Goal: Task Accomplishment & Management: Manage account settings

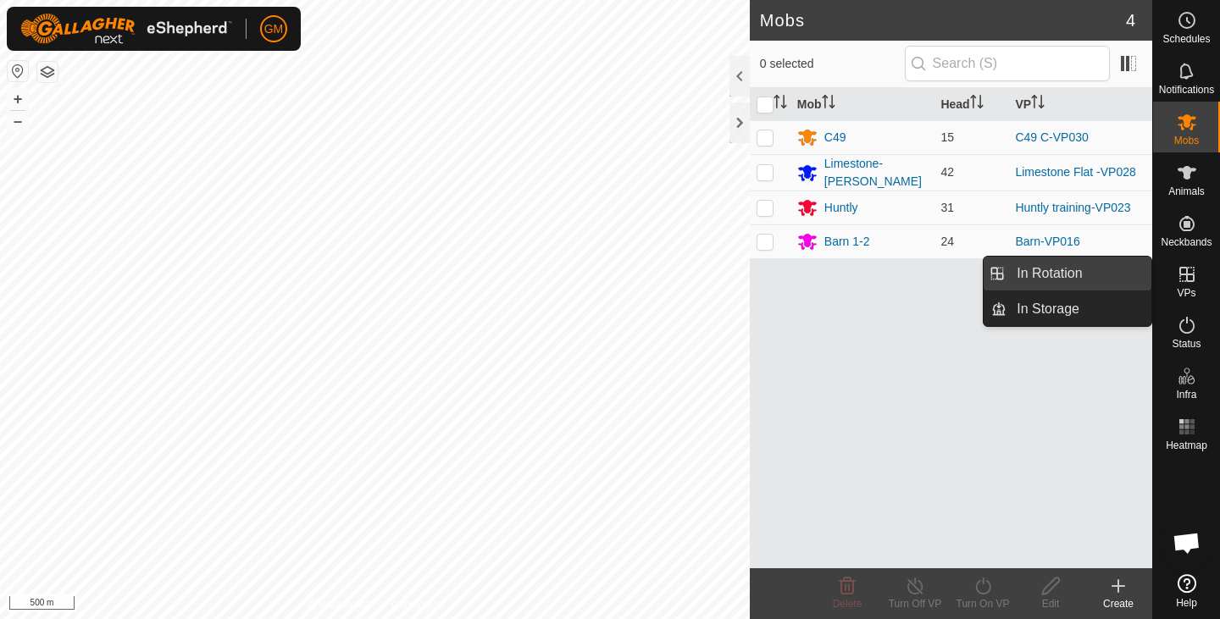
click at [1078, 276] on link "In Rotation" at bounding box center [1079, 274] width 145 height 34
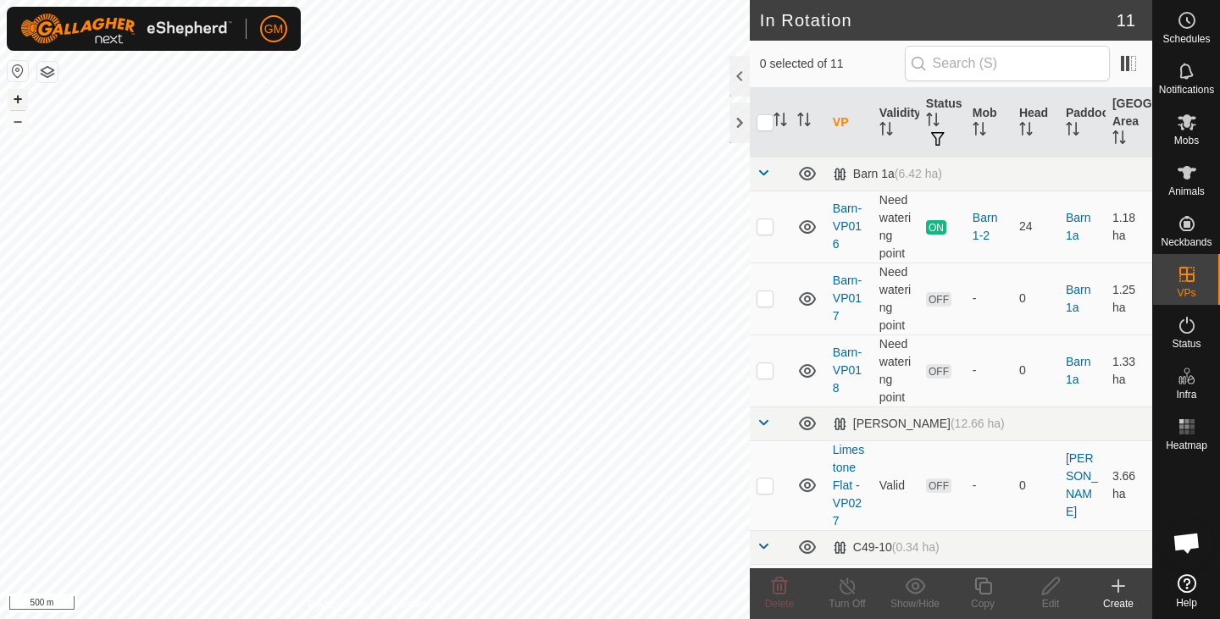
click at [20, 97] on button "+" at bounding box center [18, 99] width 20 height 20
click at [780, 587] on icon at bounding box center [779, 586] width 20 height 20
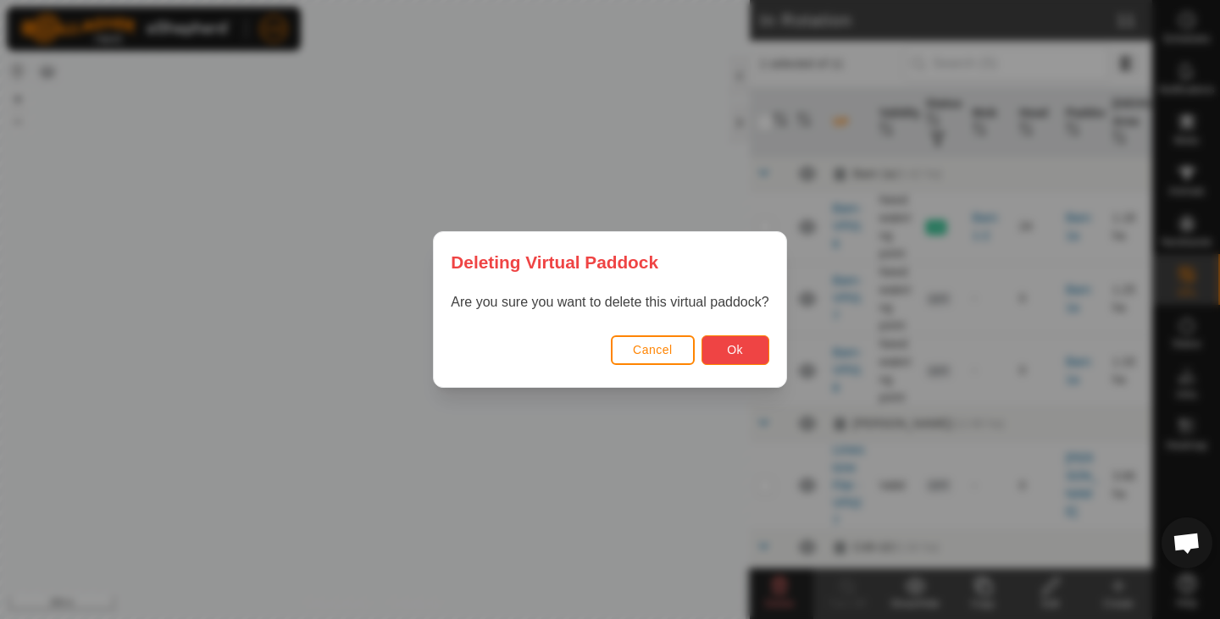
click at [731, 355] on span "Ok" at bounding box center [735, 350] width 16 height 14
checkbox input "false"
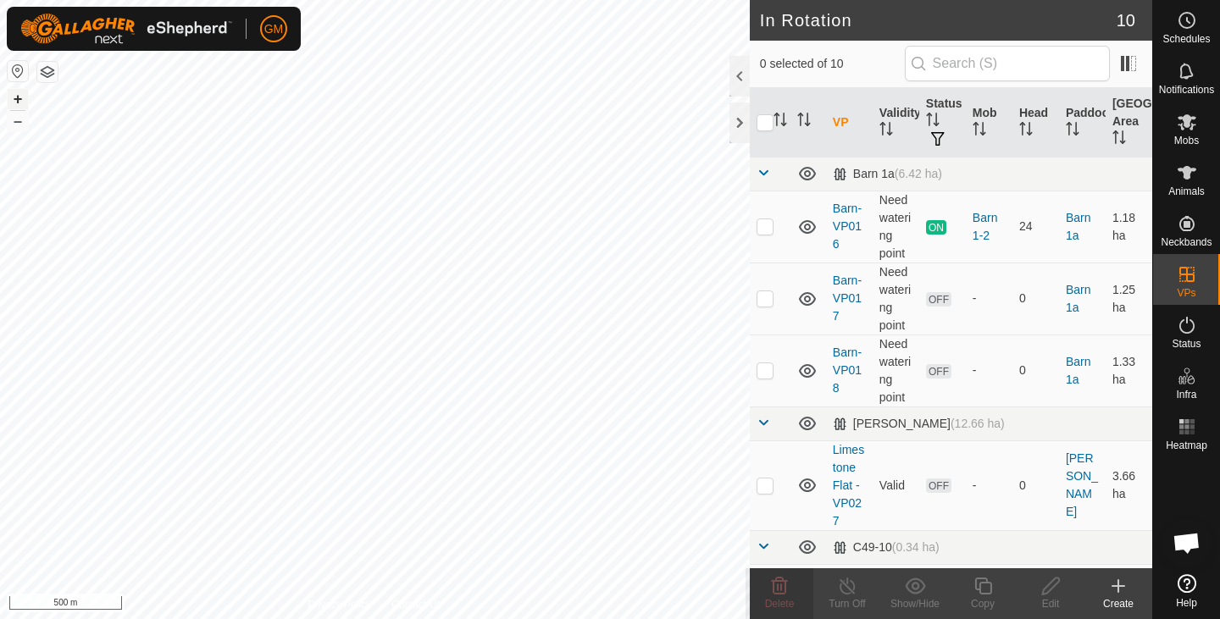
click at [20, 98] on button "+" at bounding box center [18, 99] width 20 height 20
click at [22, 100] on button "+" at bounding box center [18, 99] width 20 height 20
click at [741, 120] on div at bounding box center [740, 123] width 20 height 41
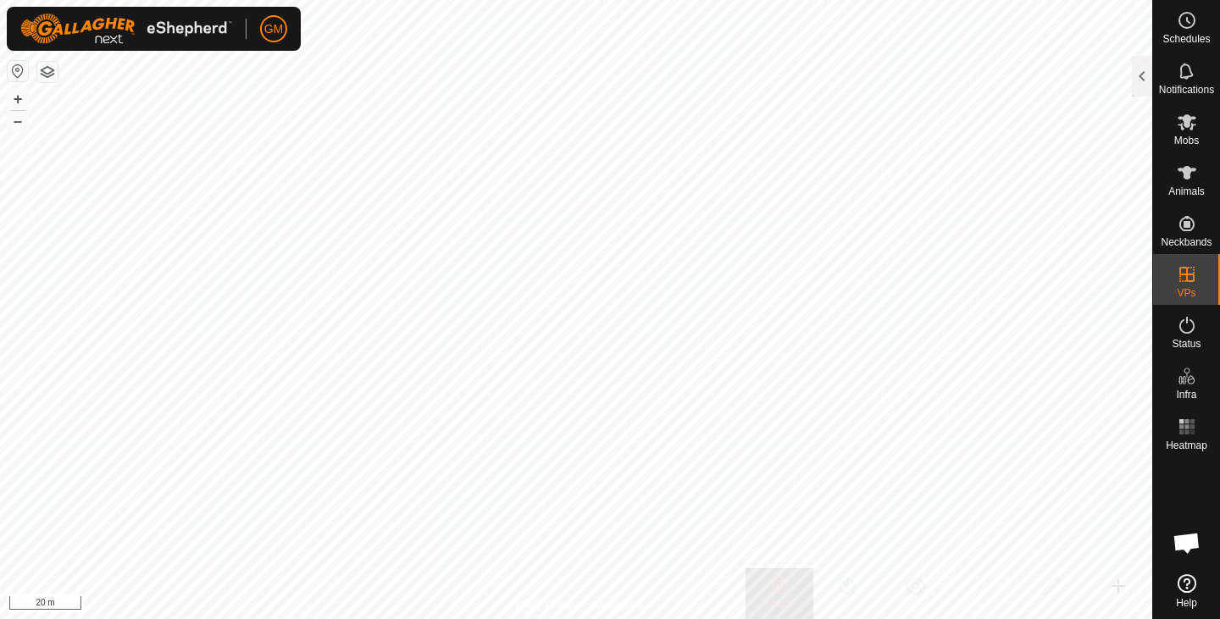
checkbox input "true"
click at [1135, 79] on div at bounding box center [1142, 76] width 20 height 41
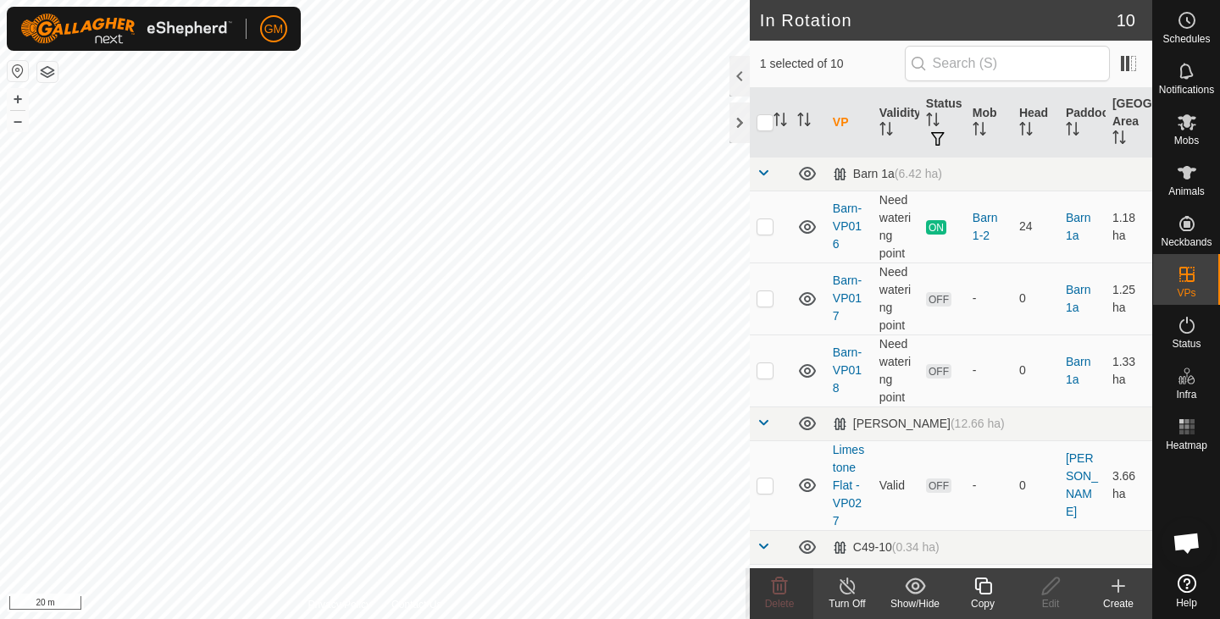
click at [986, 586] on icon at bounding box center [983, 586] width 21 height 20
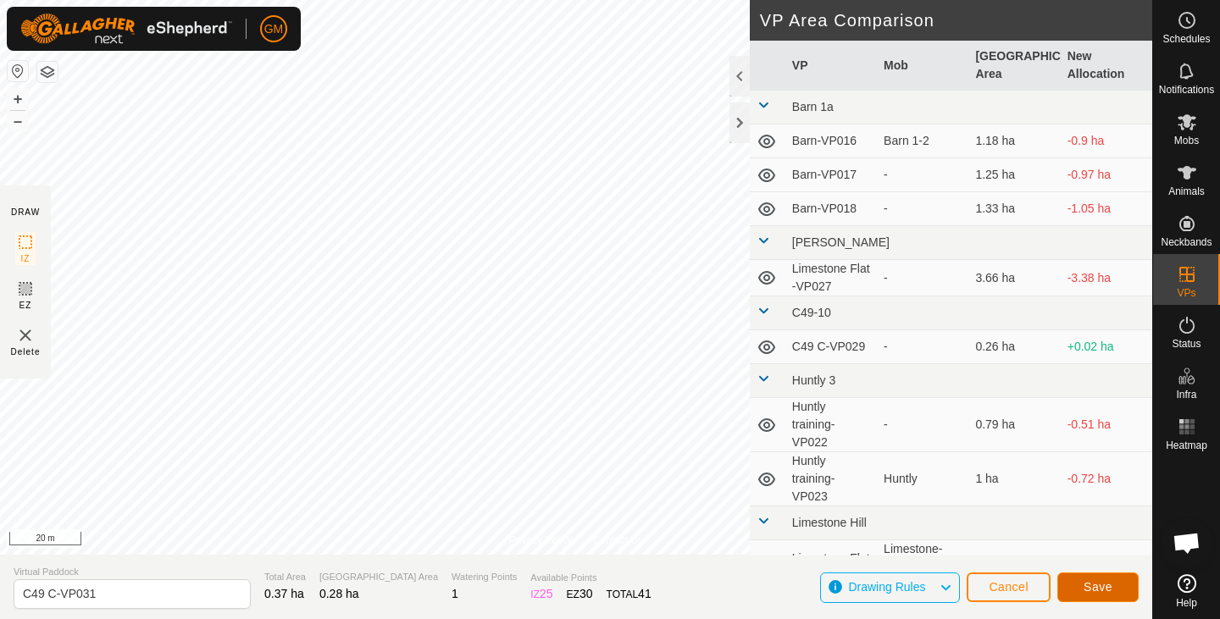
click at [1101, 580] on span "Save" at bounding box center [1098, 587] width 29 height 14
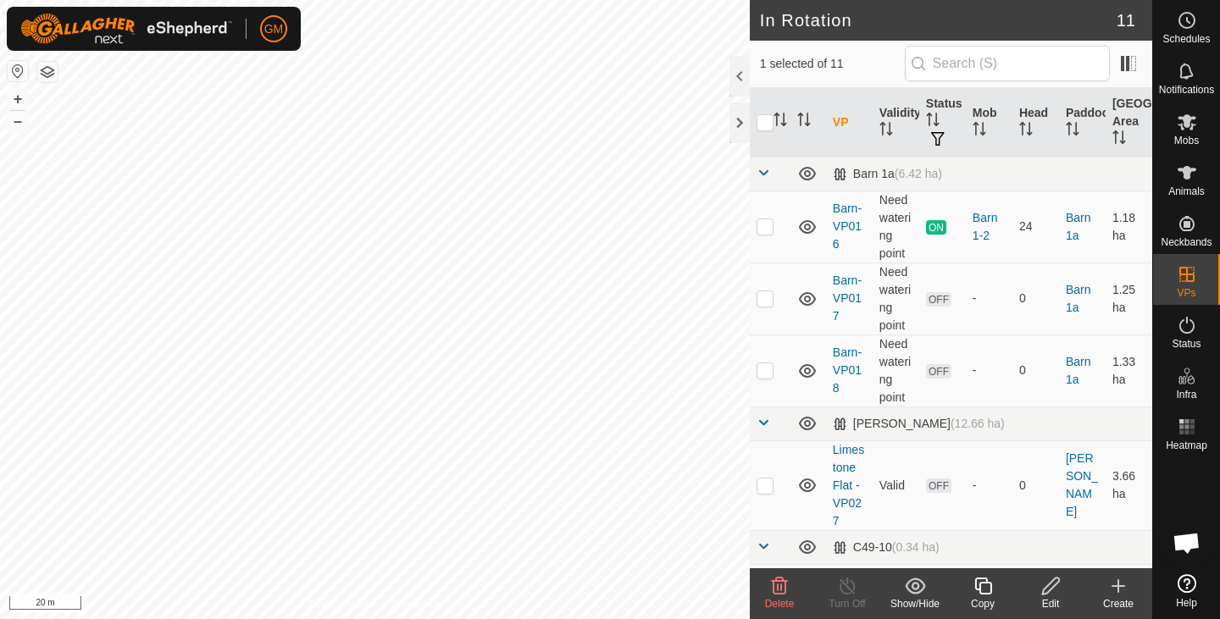
click at [785, 582] on icon at bounding box center [780, 586] width 16 height 17
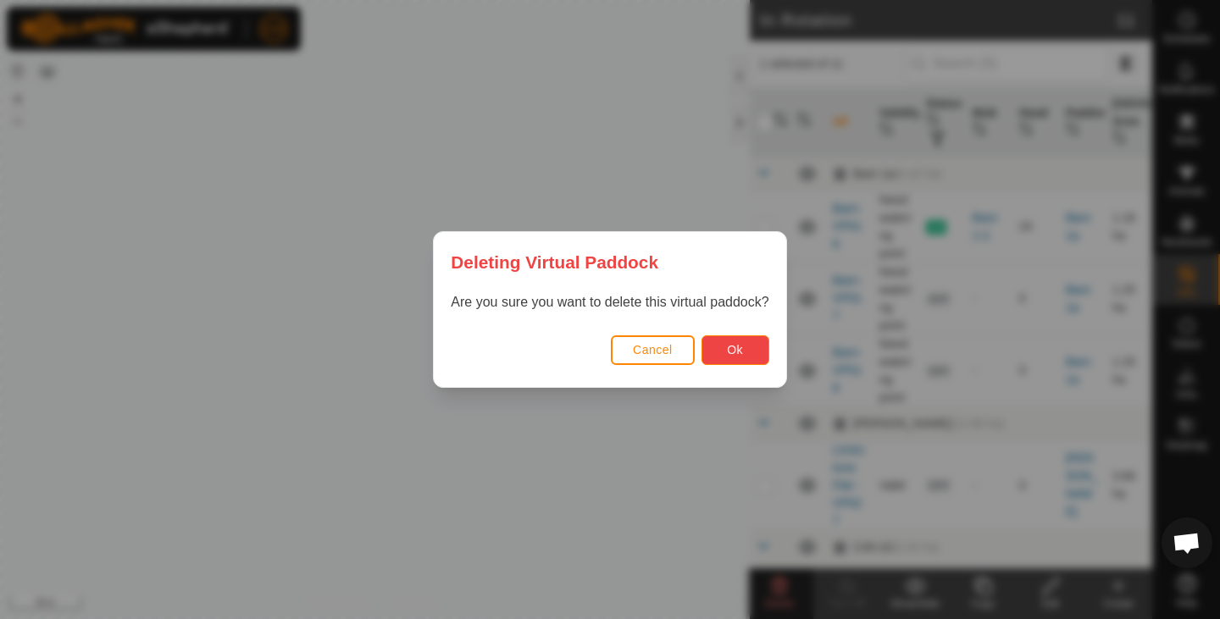
click at [758, 350] on button "Ok" at bounding box center [736, 351] width 68 height 30
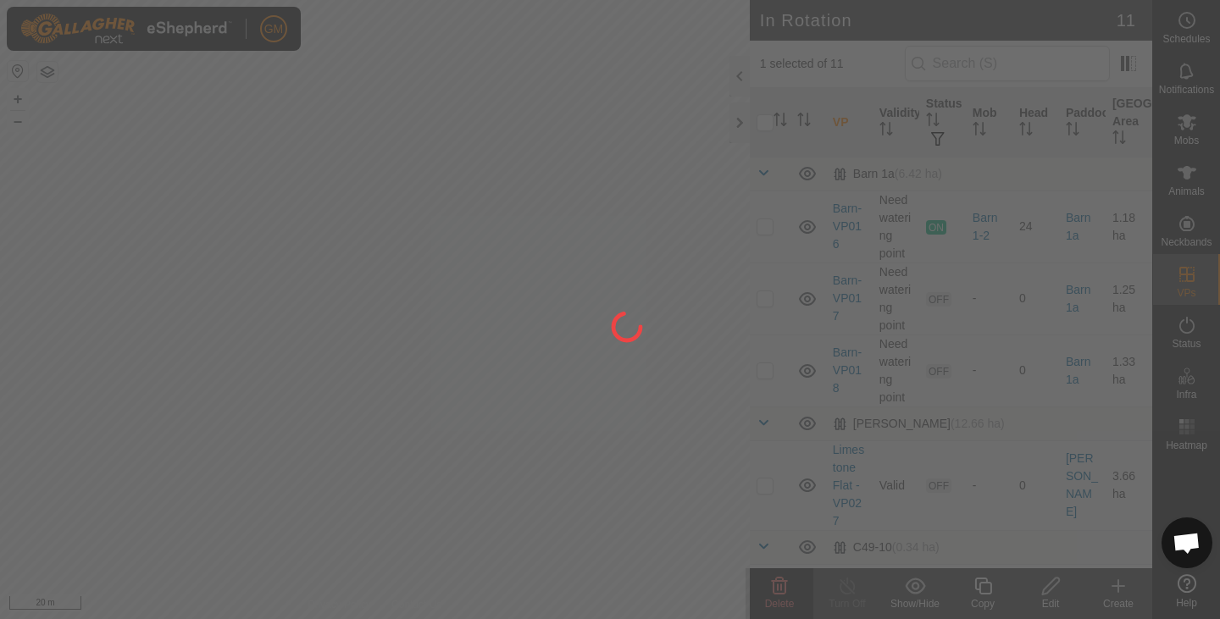
checkbox input "false"
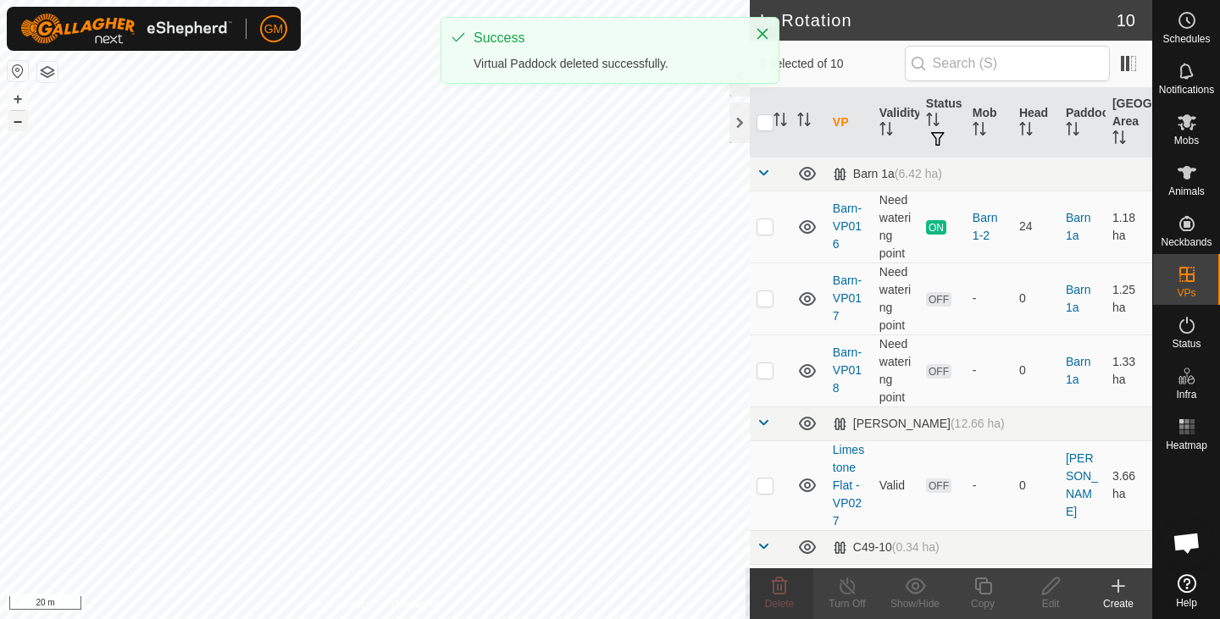
click at [22, 120] on button "–" at bounding box center [18, 121] width 20 height 20
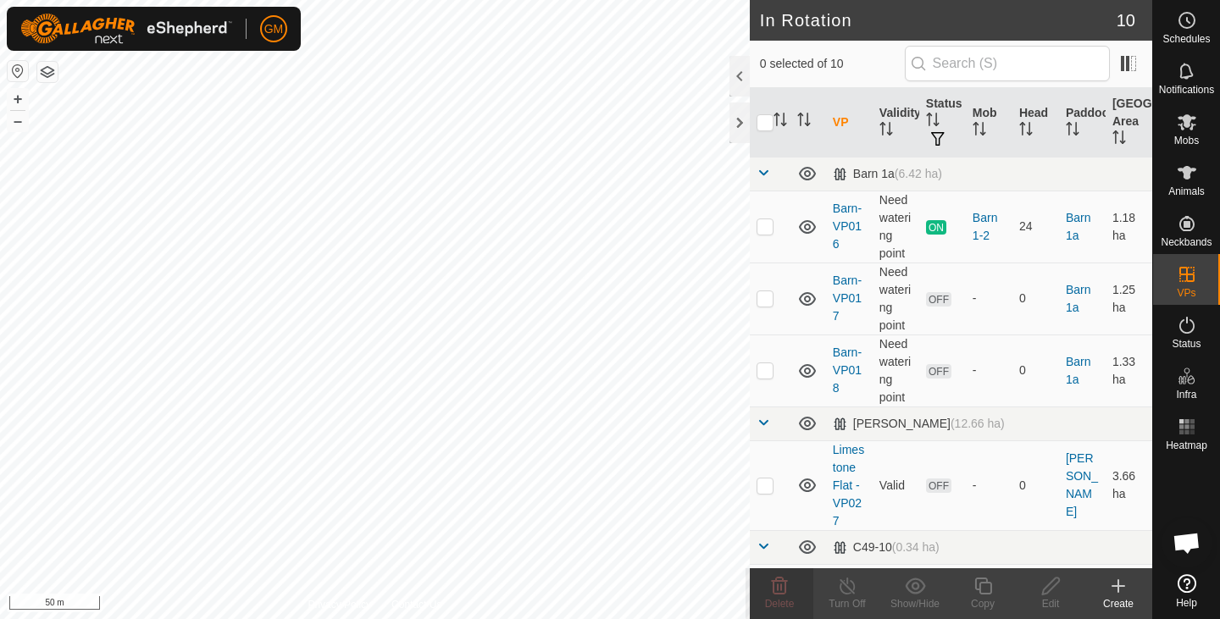
click at [207, 619] on html "GM Schedules Notifications Mobs Animals Neckbands VPs Status Infra Heatmap Help…" at bounding box center [610, 309] width 1220 height 619
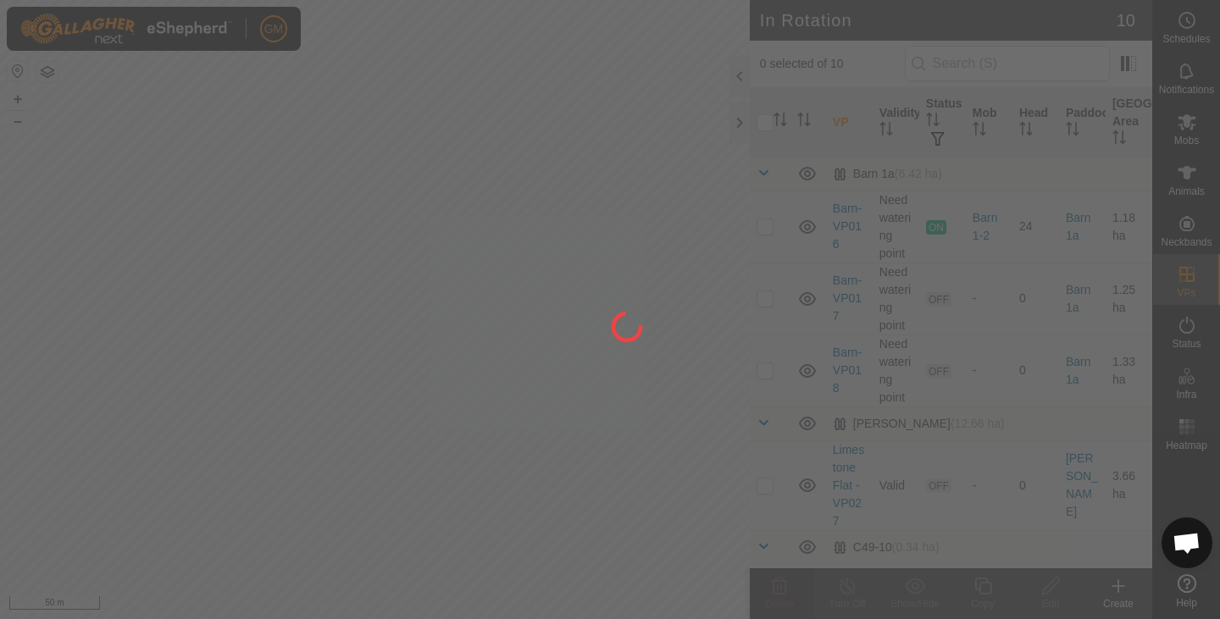
click at [380, 466] on div "GM Schedules Notifications Mobs Animals Neckbands VPs Status Infra Heatmap Help…" at bounding box center [610, 309] width 1220 height 619
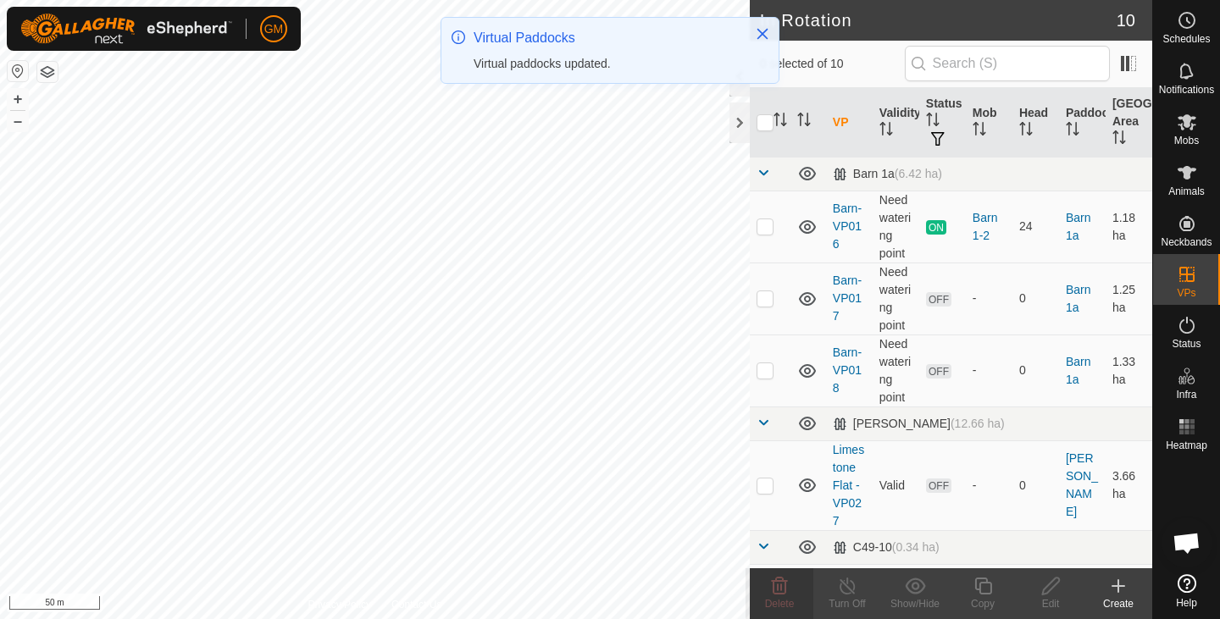
click at [430, 619] on html "GM Schedules Notifications Mobs Animals Neckbands VPs Status Infra Heatmap Help…" at bounding box center [610, 309] width 1220 height 619
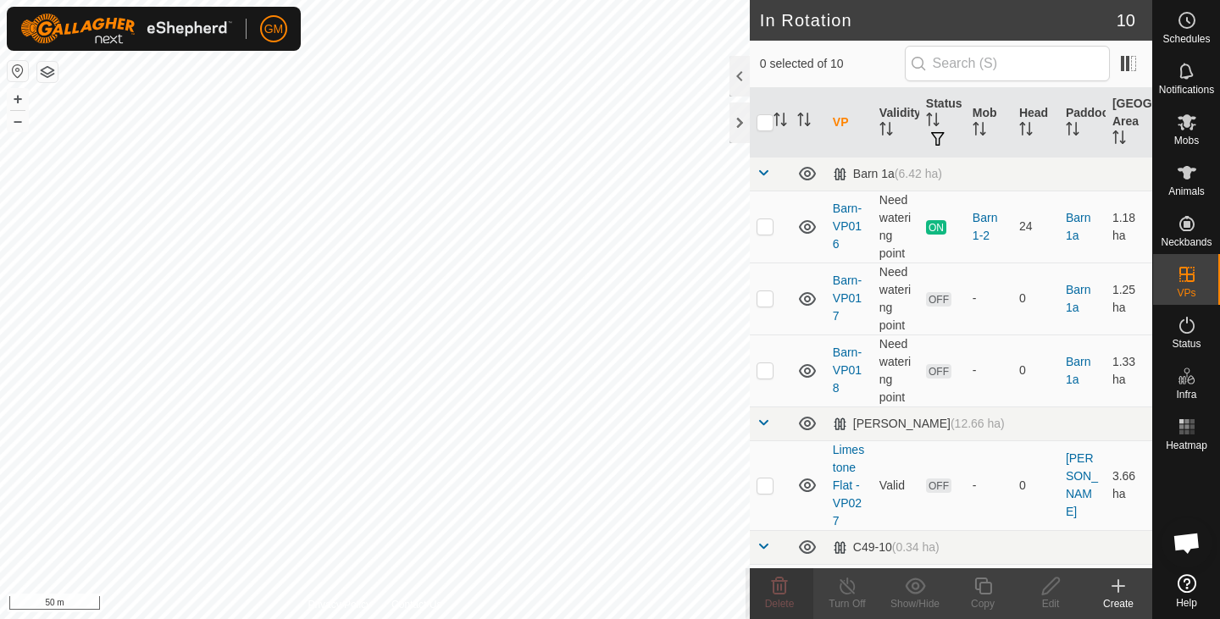
click at [516, 619] on html "GM Schedules Notifications Mobs Animals Neckbands VPs Status Infra Heatmap Help…" at bounding box center [610, 309] width 1220 height 619
click at [504, 619] on html "GM Schedules Notifications Mobs Animals Neckbands VPs Status Infra Heatmap Help…" at bounding box center [610, 309] width 1220 height 619
click at [306, 619] on html "GM Schedules Notifications Mobs Animals Neckbands VPs Status Infra Heatmap Help…" at bounding box center [610, 309] width 1220 height 619
click at [778, 588] on icon at bounding box center [780, 586] width 16 height 17
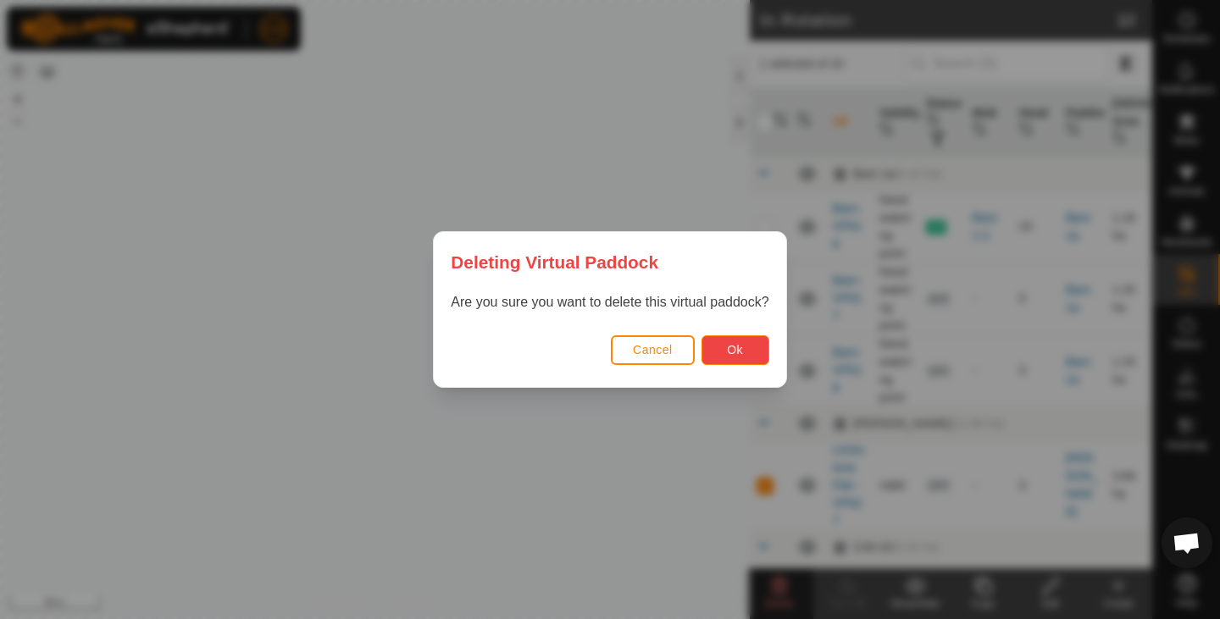
click at [726, 358] on button "Ok" at bounding box center [736, 351] width 68 height 30
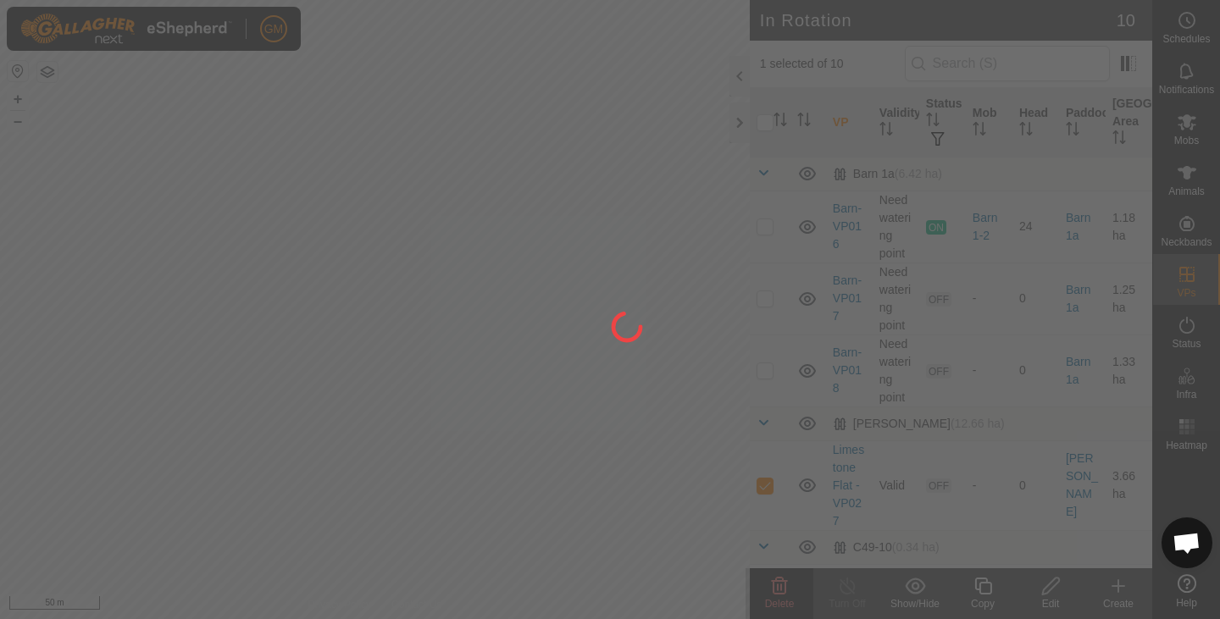
checkbox input "false"
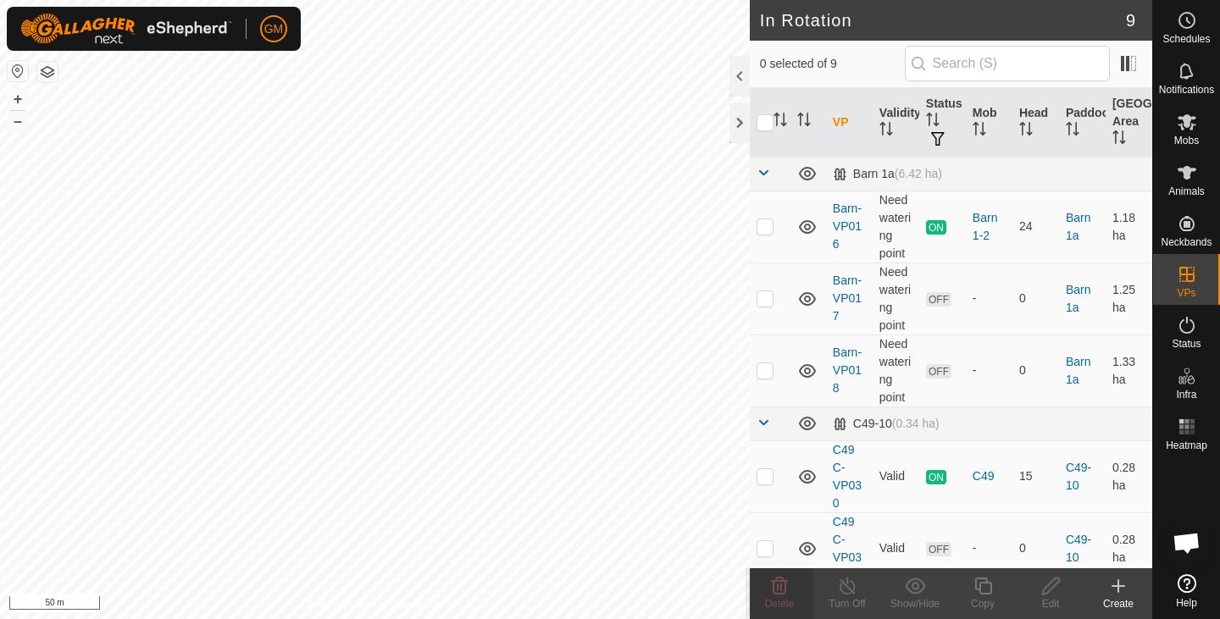
checkbox input "true"
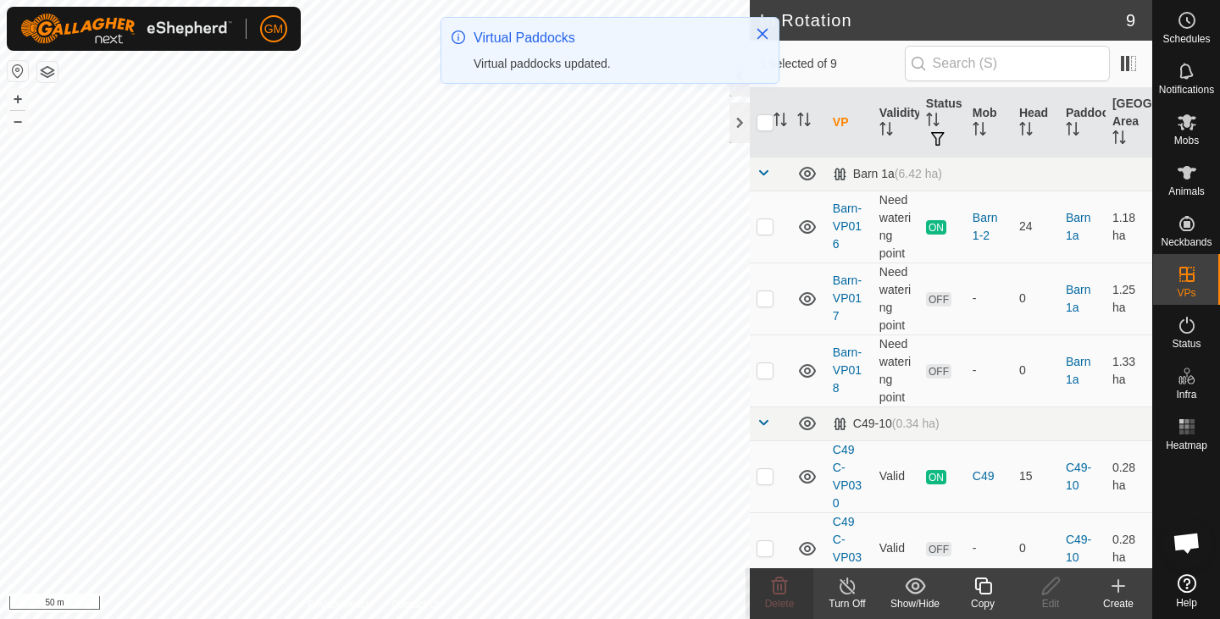
click at [980, 594] on icon at bounding box center [983, 586] width 21 height 20
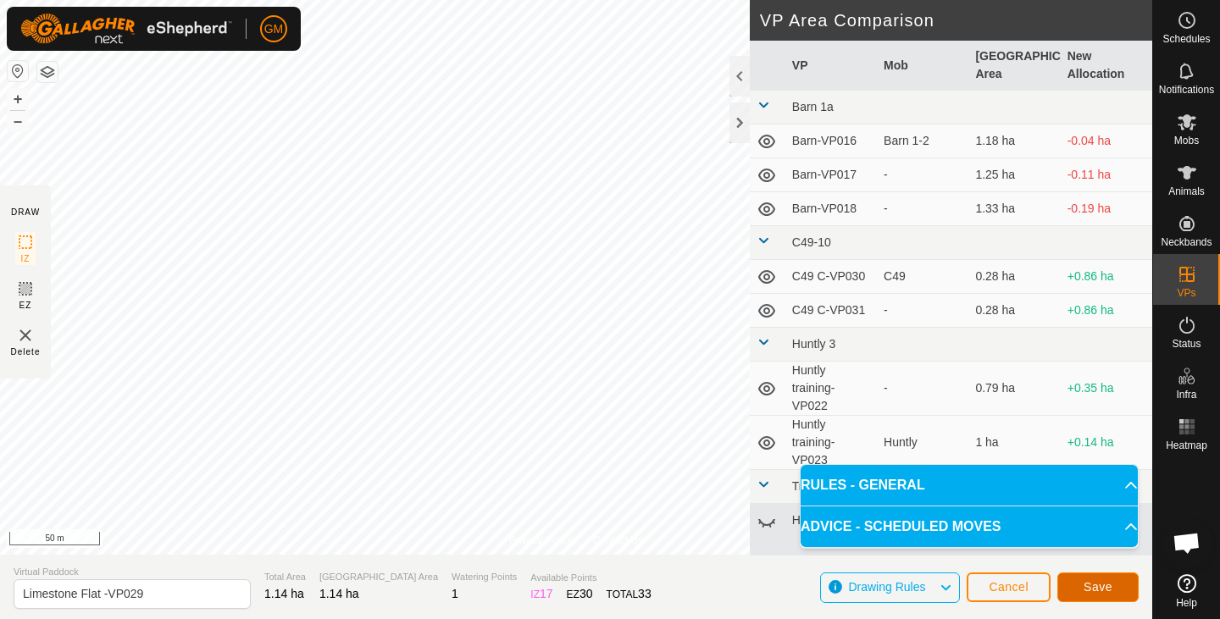
click at [1074, 585] on button "Save" at bounding box center [1097, 588] width 81 height 30
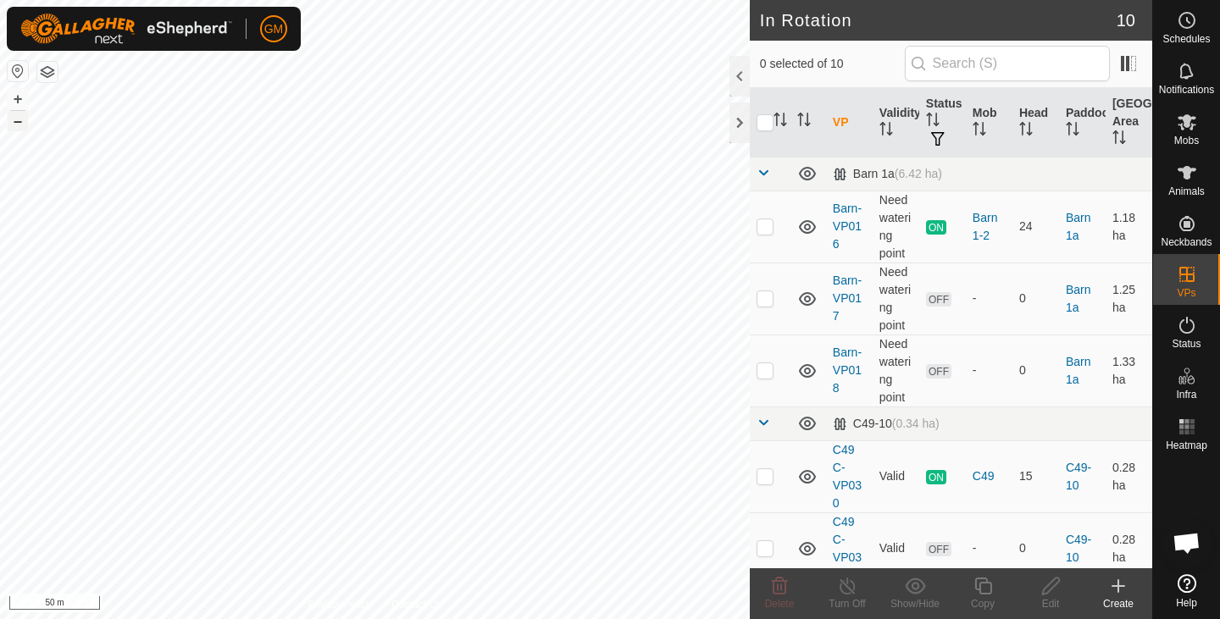
click at [18, 126] on button "–" at bounding box center [18, 121] width 20 height 20
click at [399, 303] on div "GM Schedules Notifications Mobs Animals Neckbands VPs Status Infra Heatmap Help…" at bounding box center [610, 309] width 1220 height 619
checkbox input "true"
click at [985, 596] on icon at bounding box center [983, 586] width 21 height 20
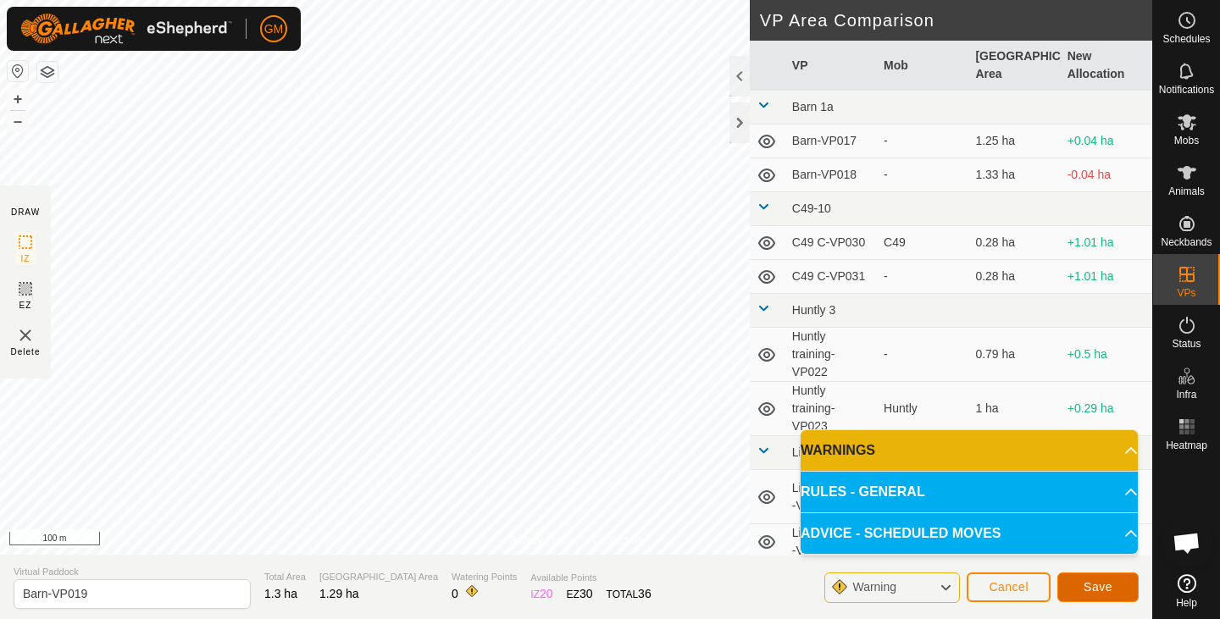
click at [1108, 584] on span "Save" at bounding box center [1098, 587] width 29 height 14
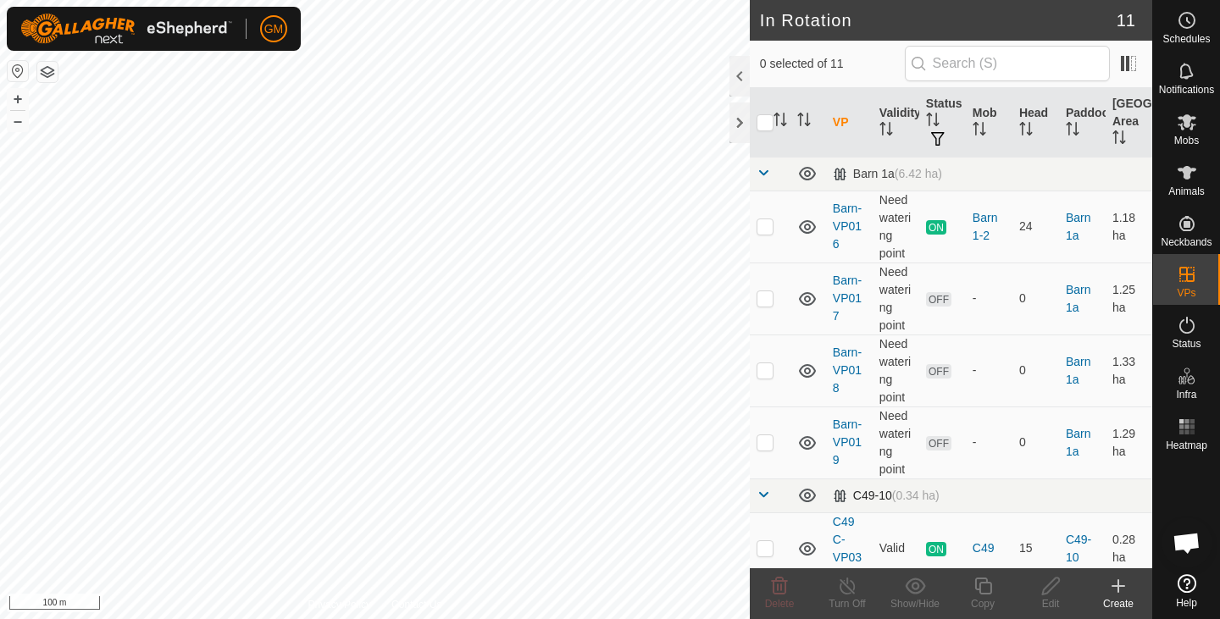
checkbox input "true"
click at [982, 591] on icon at bounding box center [983, 586] width 21 height 20
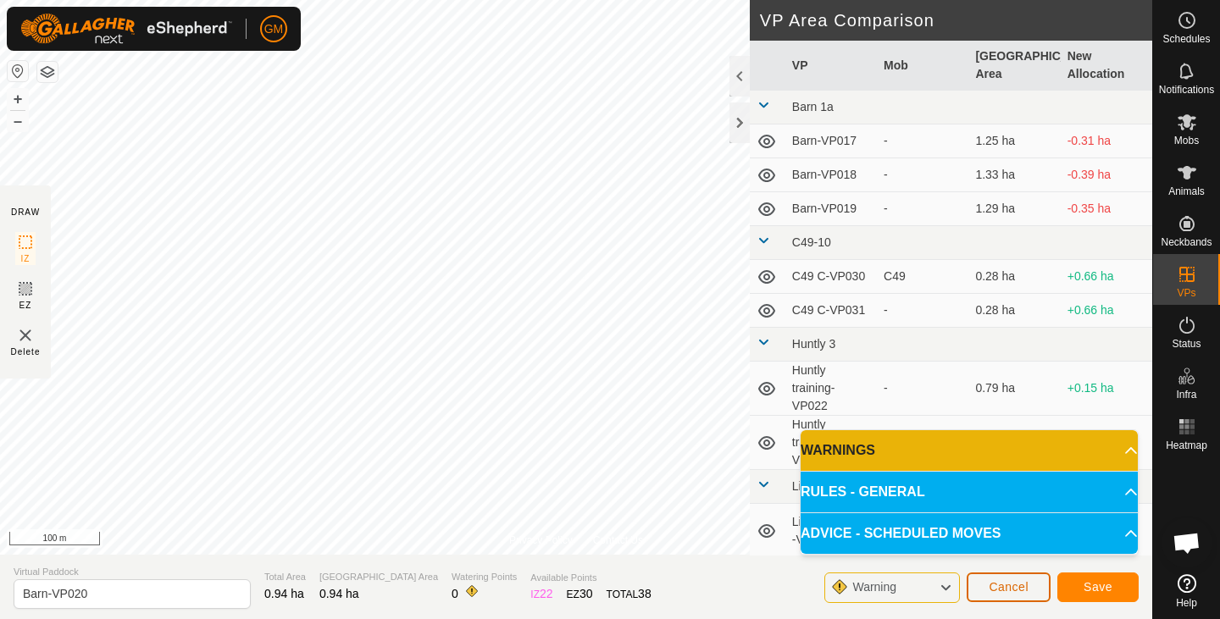
click at [996, 582] on span "Cancel" at bounding box center [1009, 587] width 40 height 14
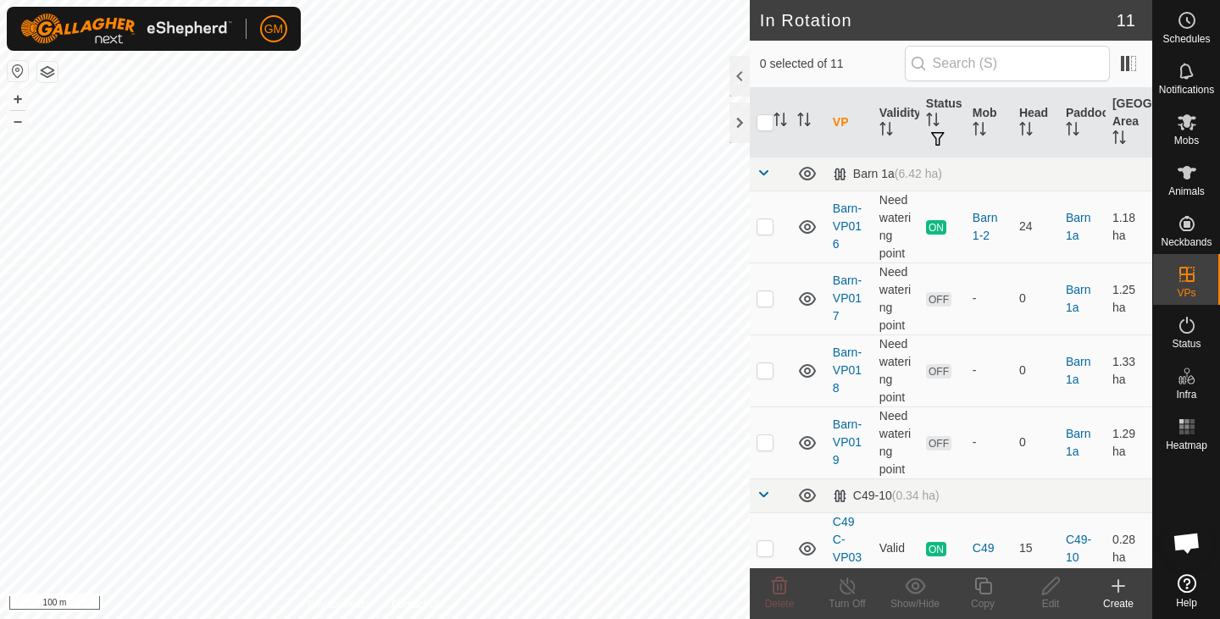
checkbox input "true"
click at [21, 96] on button "+" at bounding box center [18, 99] width 20 height 20
click at [1053, 588] on icon at bounding box center [1051, 586] width 21 height 20
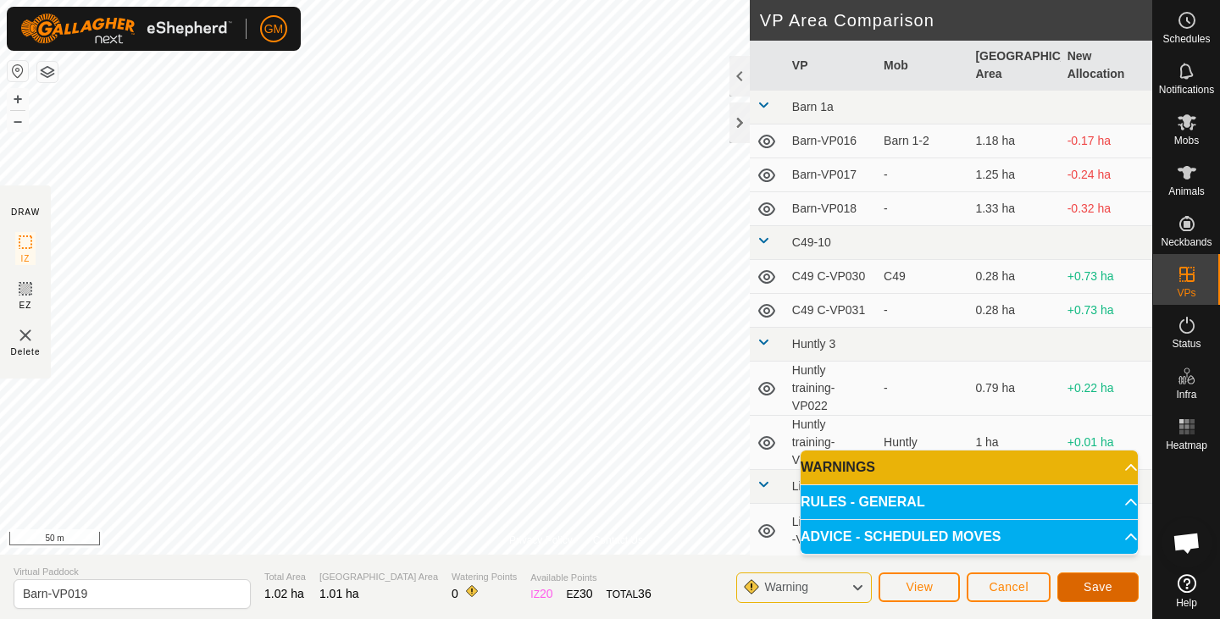
click at [1097, 585] on span "Save" at bounding box center [1098, 587] width 29 height 14
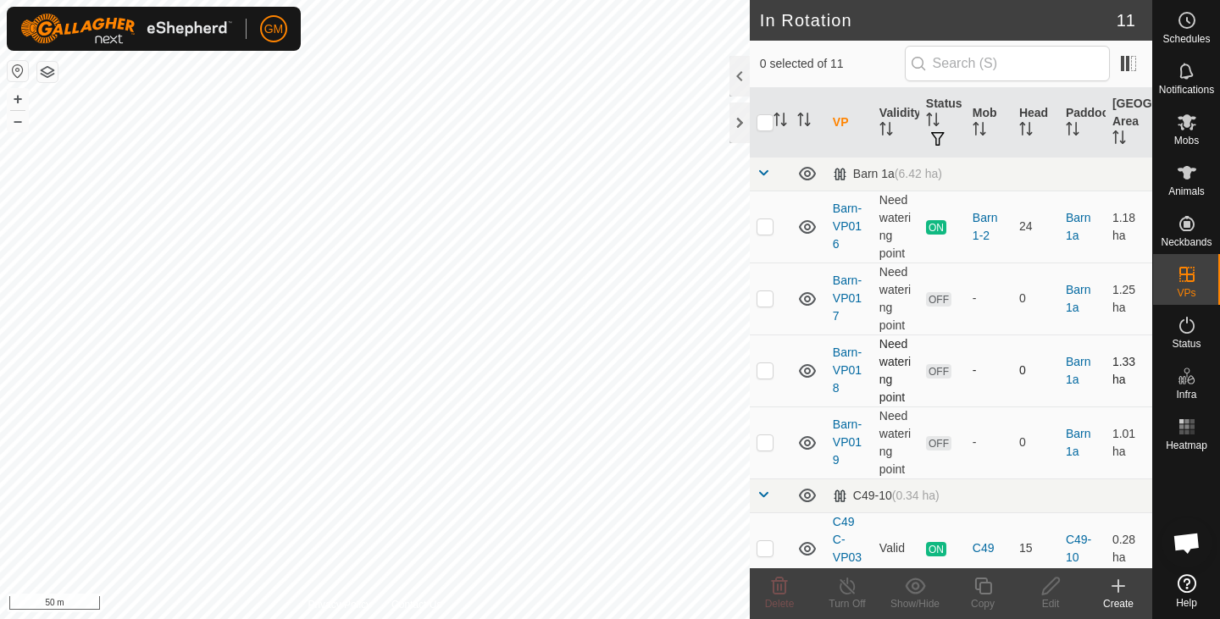
checkbox input "true"
click at [779, 585] on icon at bounding box center [779, 586] width 20 height 20
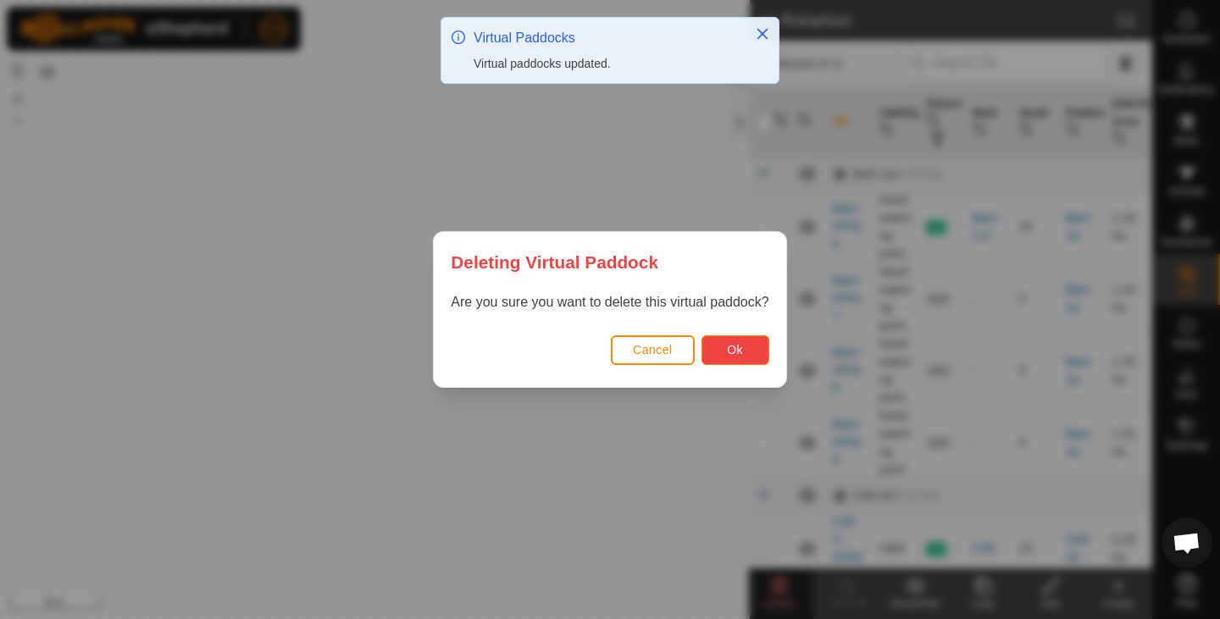
click at [734, 356] on span "Ok" at bounding box center [735, 350] width 16 height 14
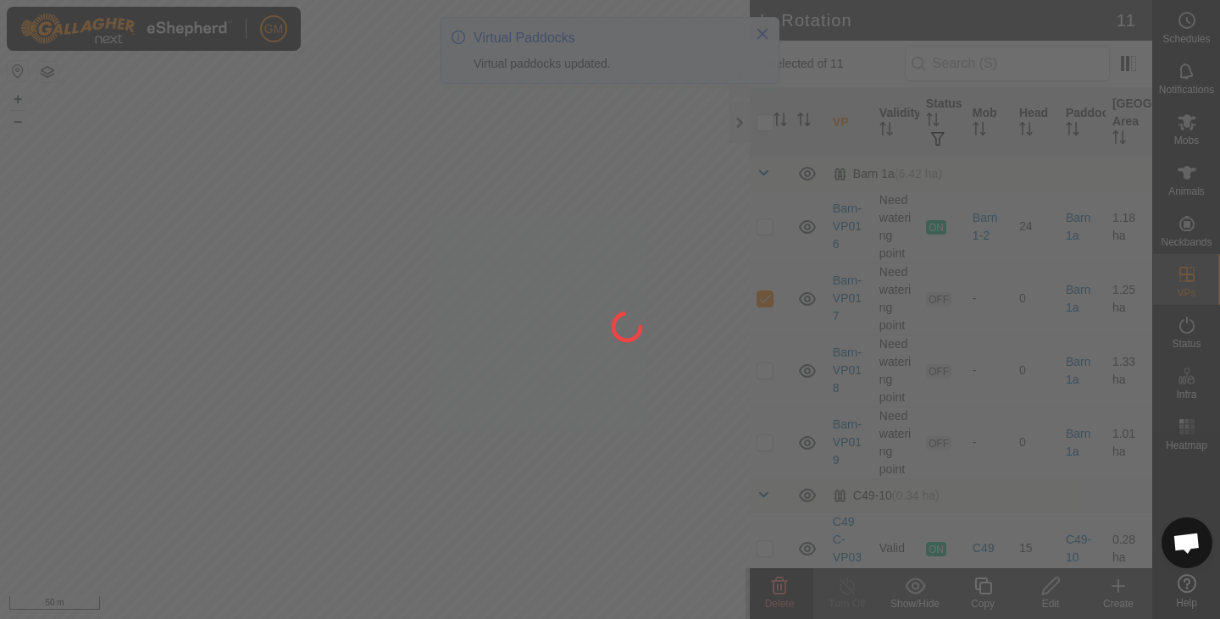
checkbox input "false"
checkbox input "true"
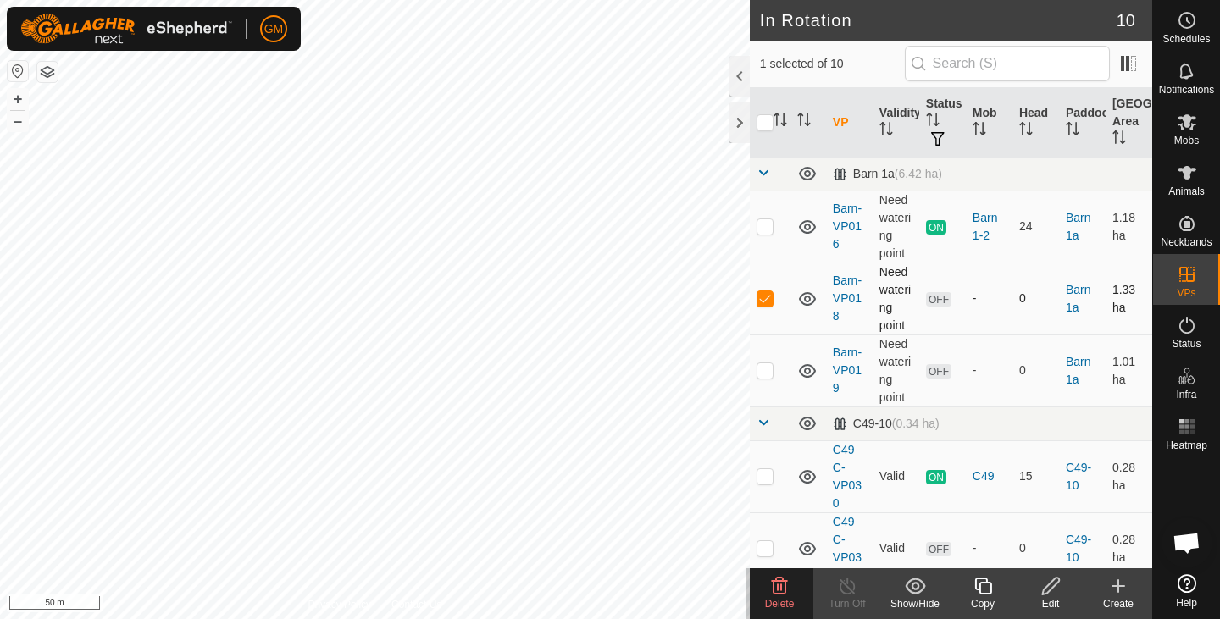
click at [768, 298] on p-checkbox at bounding box center [765, 298] width 17 height 14
checkbox input "false"
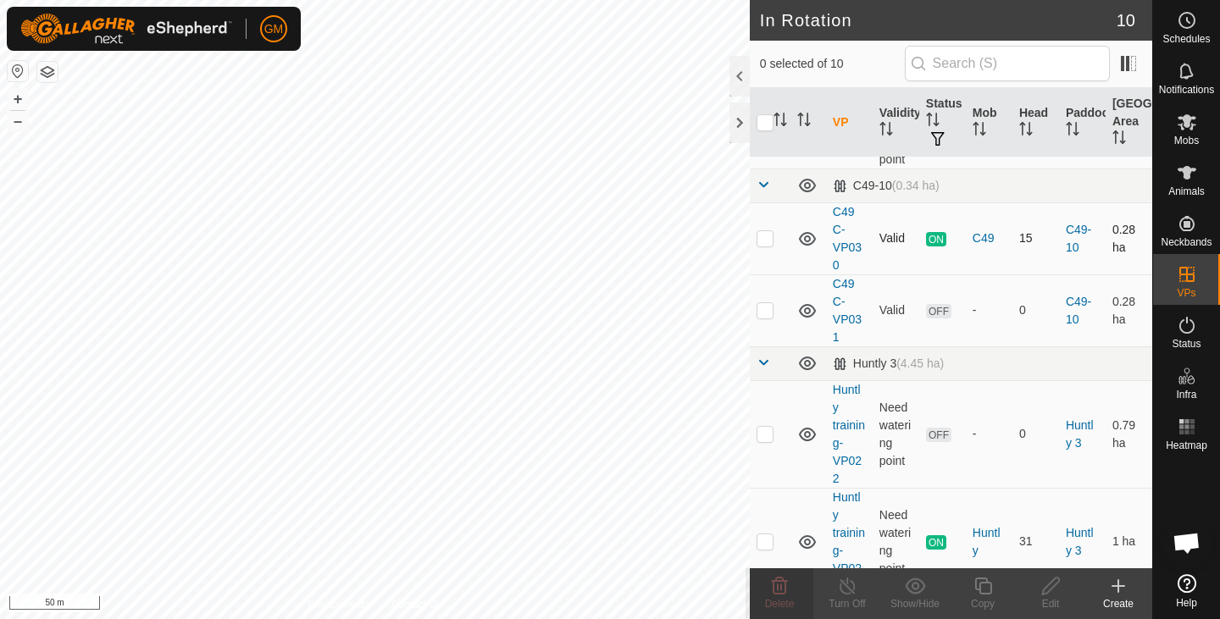
scroll to position [293, 0]
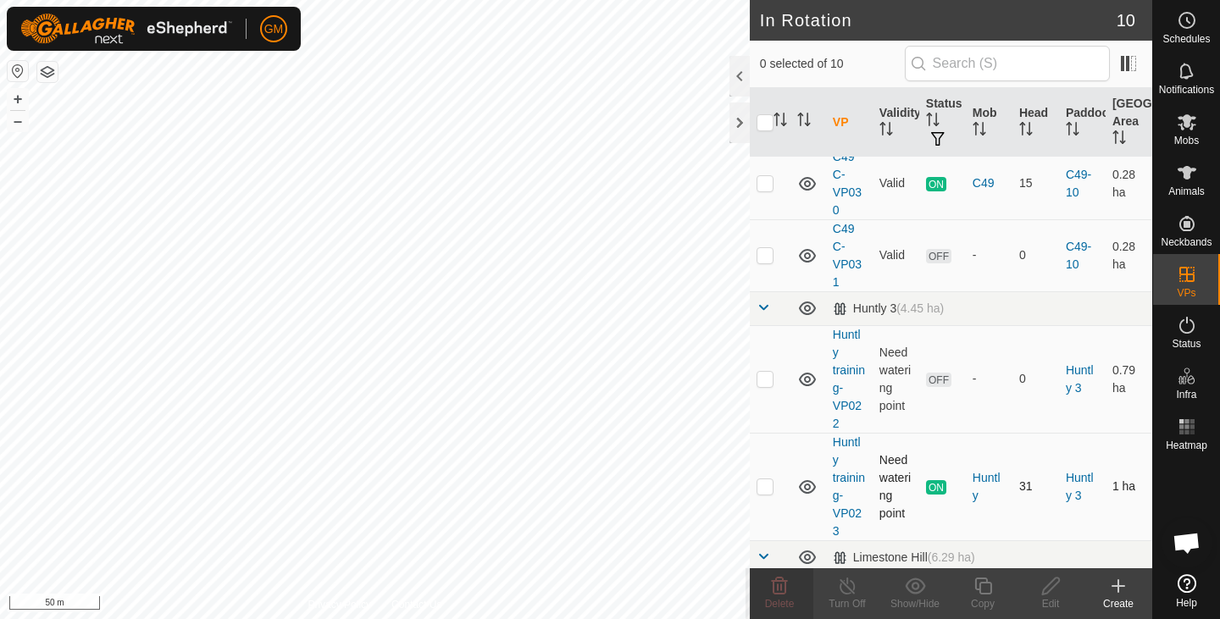
click at [764, 487] on p-checkbox at bounding box center [765, 487] width 17 height 14
checkbox input "true"
click at [980, 592] on icon at bounding box center [983, 586] width 21 height 20
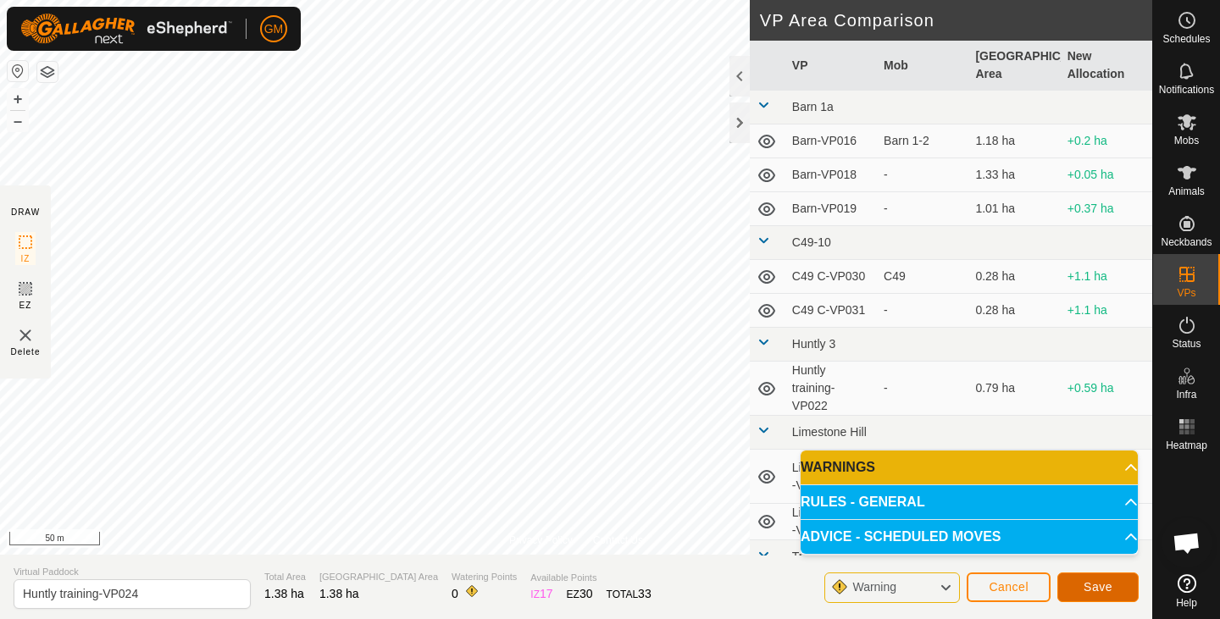
click at [1079, 587] on button "Save" at bounding box center [1097, 588] width 81 height 30
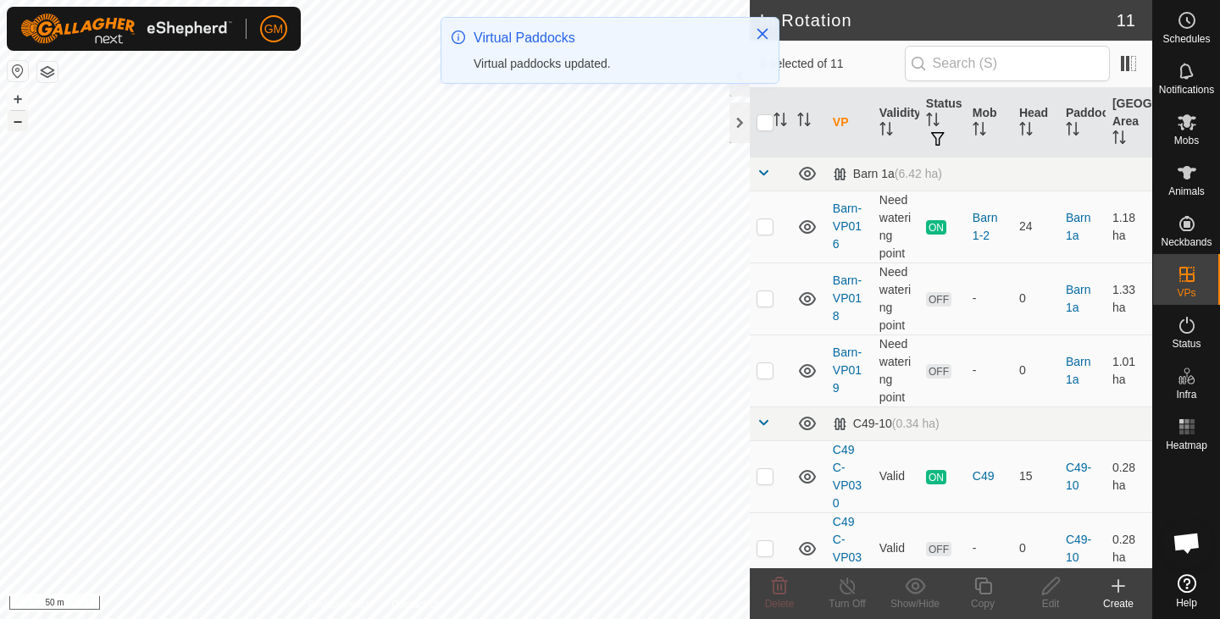
click at [18, 122] on button "–" at bounding box center [18, 121] width 20 height 20
